Goal: Obtain resource: Obtain resource

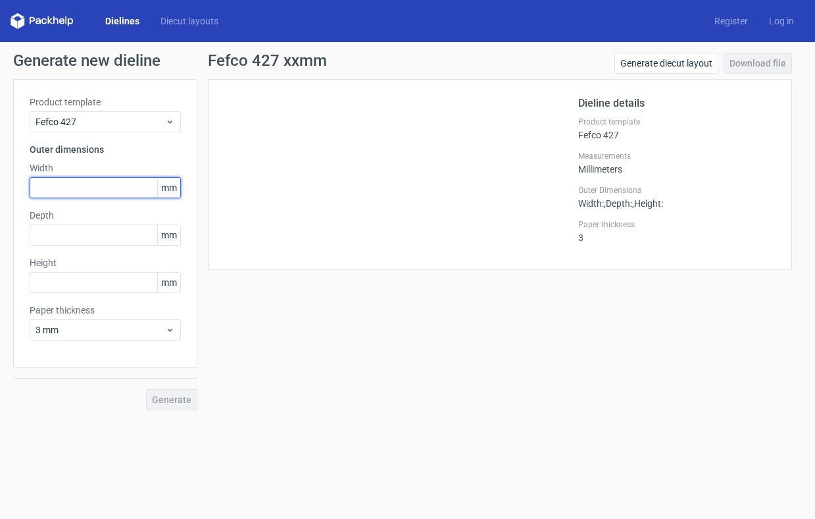
click at [84, 184] on input "text" at bounding box center [105, 187] width 151 height 21
type input "325"
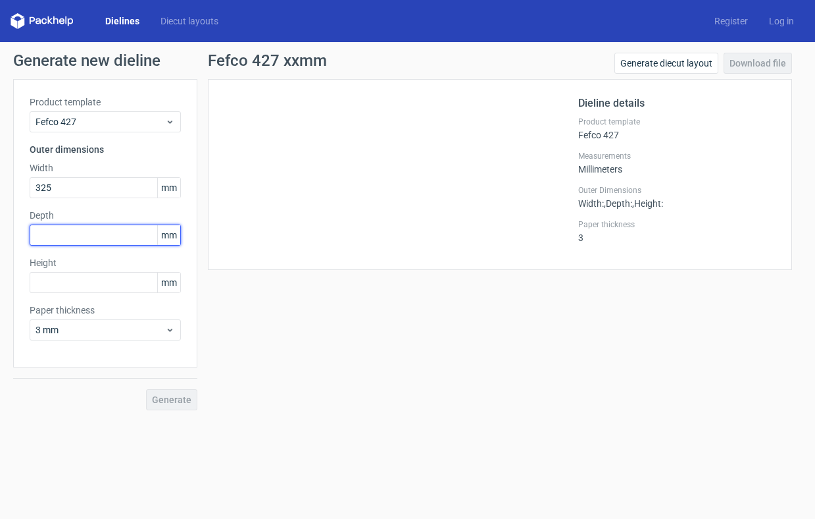
click at [79, 236] on input "text" at bounding box center [105, 234] width 151 height 21
type input "225"
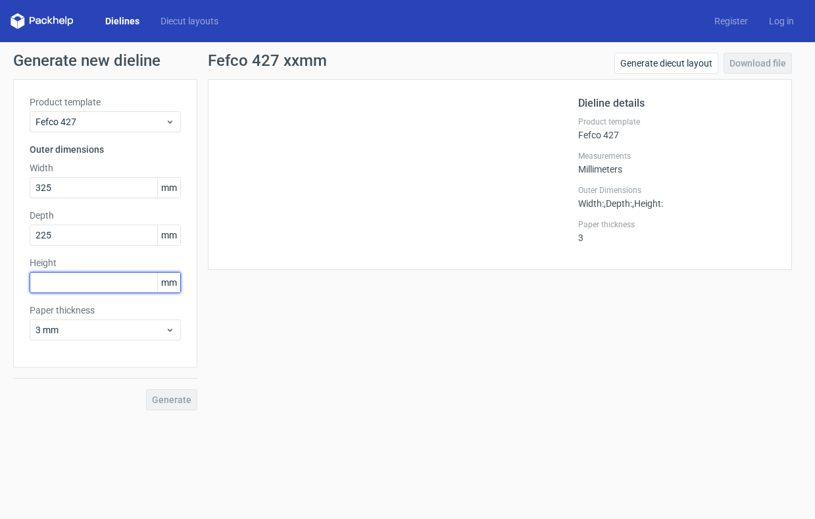
click at [70, 282] on input "text" at bounding box center [105, 282] width 151 height 21
drag, startPoint x: 51, startPoint y: 186, endPoint x: 18, endPoint y: 186, distance: 33.6
click at [17, 186] on div "Product template Fefco 427 Outer dimensions Width 325 mm Depth 225 mm Height mm…" at bounding box center [105, 223] width 184 height 288
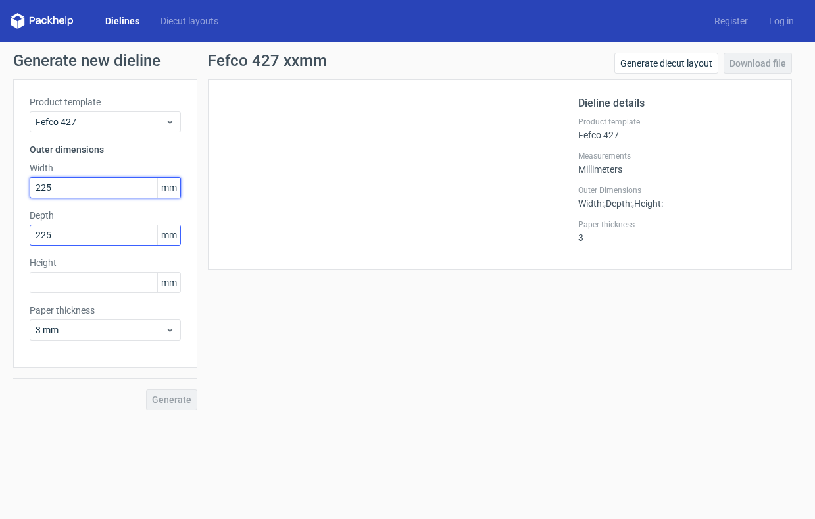
type input "225"
drag, startPoint x: 64, startPoint y: 235, endPoint x: 7, endPoint y: 234, distance: 57.9
click at [7, 234] on div "Generate new dieline Product template Fefco 427 Outer dimensions Width 225 mm D…" at bounding box center [407, 231] width 815 height 378
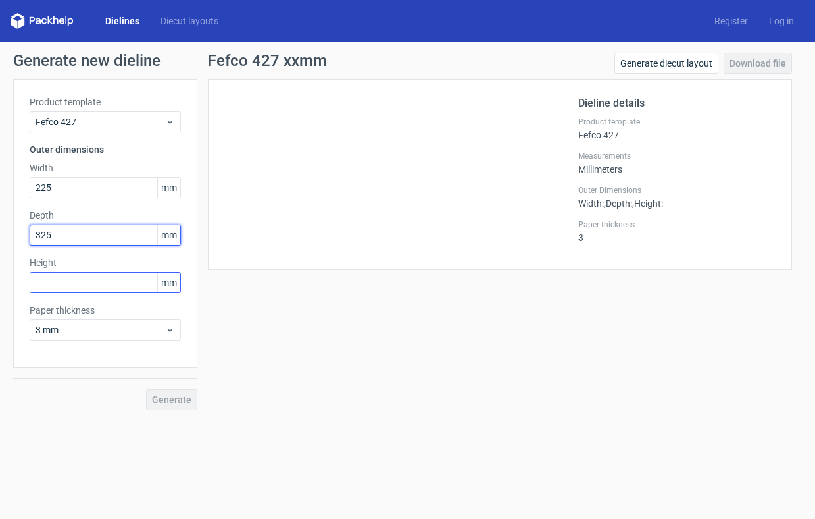
type input "325"
click at [53, 285] on input "text" at bounding box center [105, 282] width 151 height 21
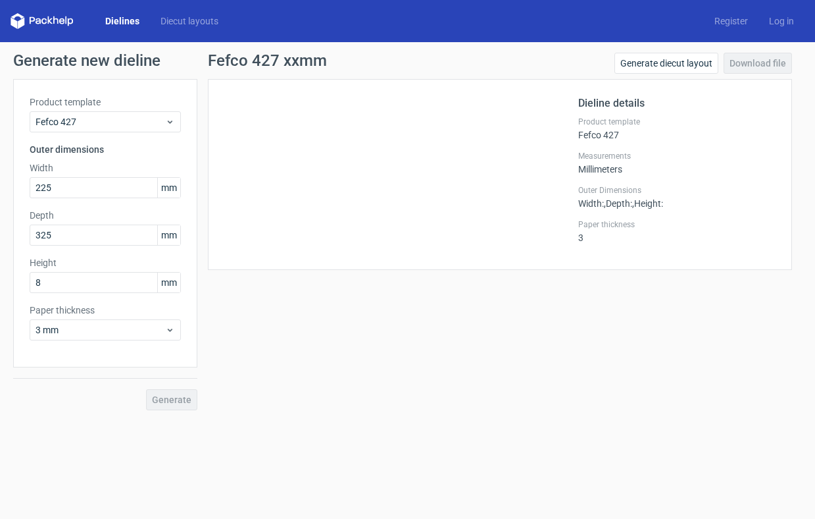
click at [254, 356] on div "Fefco 427 xxmm Generate diecut layout Download file Dieline details Product tem…" at bounding box center [499, 231] width 605 height 357
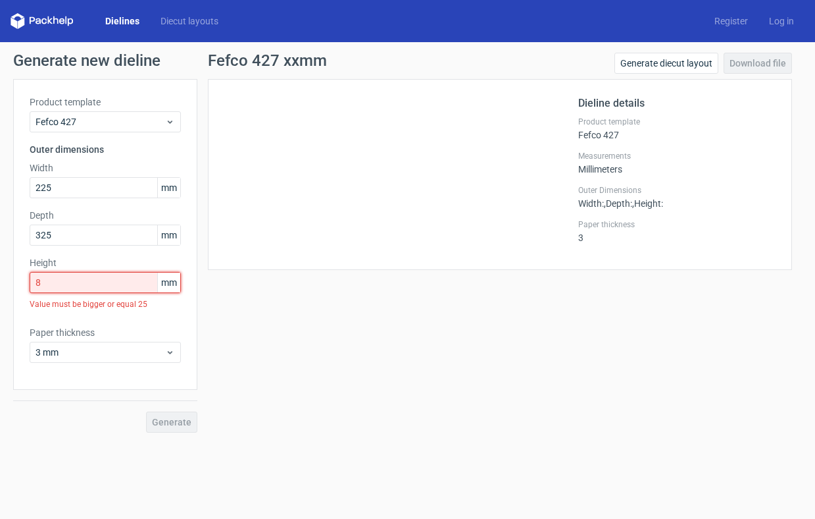
click at [45, 288] on input "8" at bounding box center [105, 282] width 151 height 21
drag, startPoint x: 43, startPoint y: 283, endPoint x: 12, endPoint y: 283, distance: 31.6
click at [12, 283] on div "Generate new dieline Product template Fefco 427 Outer dimensions Width 225 mm D…" at bounding box center [407, 242] width 815 height 401
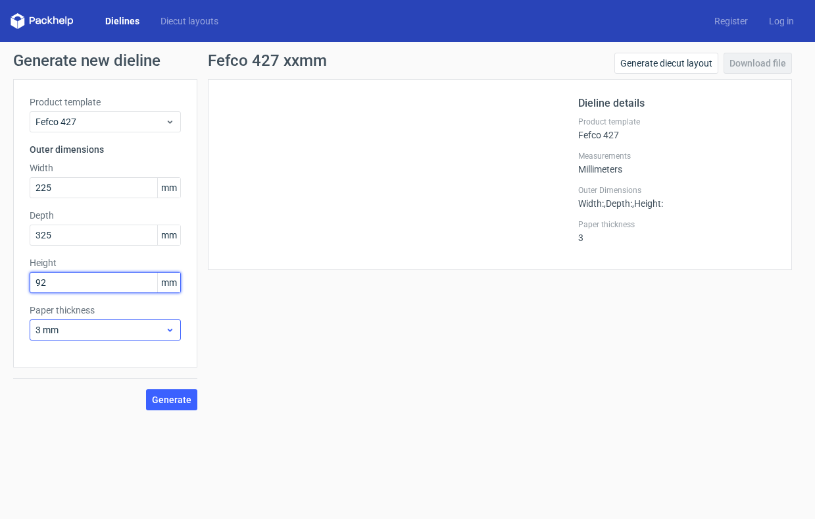
type input "92"
click at [160, 328] on span "3 mm" at bounding box center [101, 329] width 130 height 13
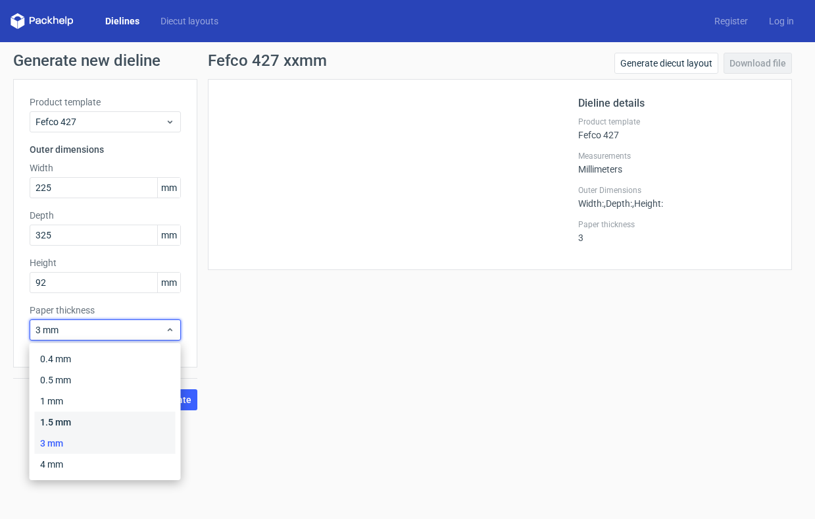
click at [68, 420] on div "1.5 mm" at bounding box center [105, 421] width 141 height 21
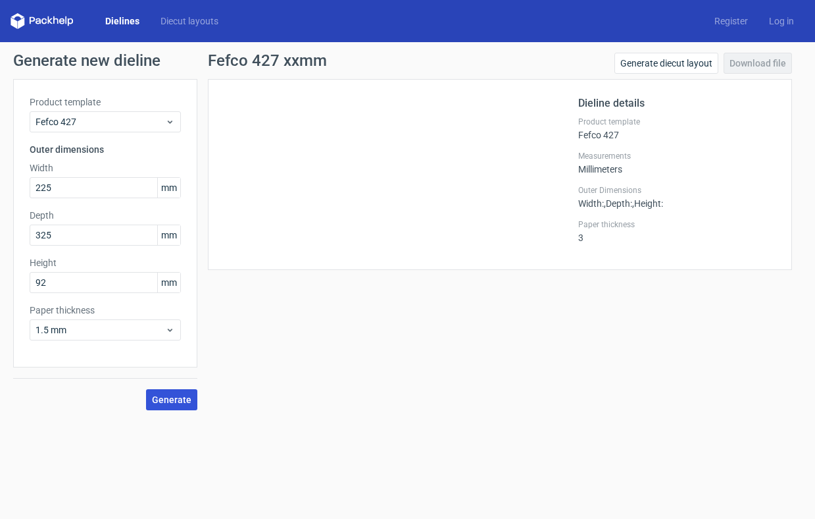
click at [167, 401] on span "Generate" at bounding box center [171, 399] width 39 height 9
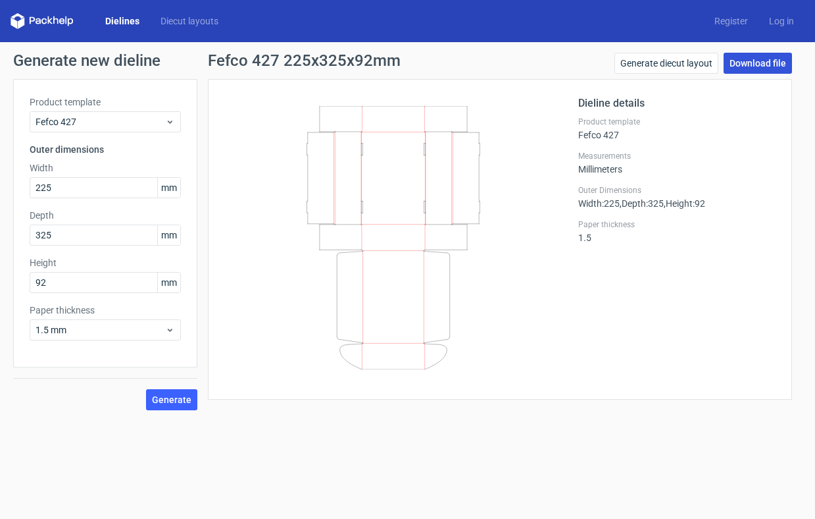
click at [742, 65] on link "Download file" at bounding box center [758, 63] width 68 height 21
